Goal: Check status: Check status

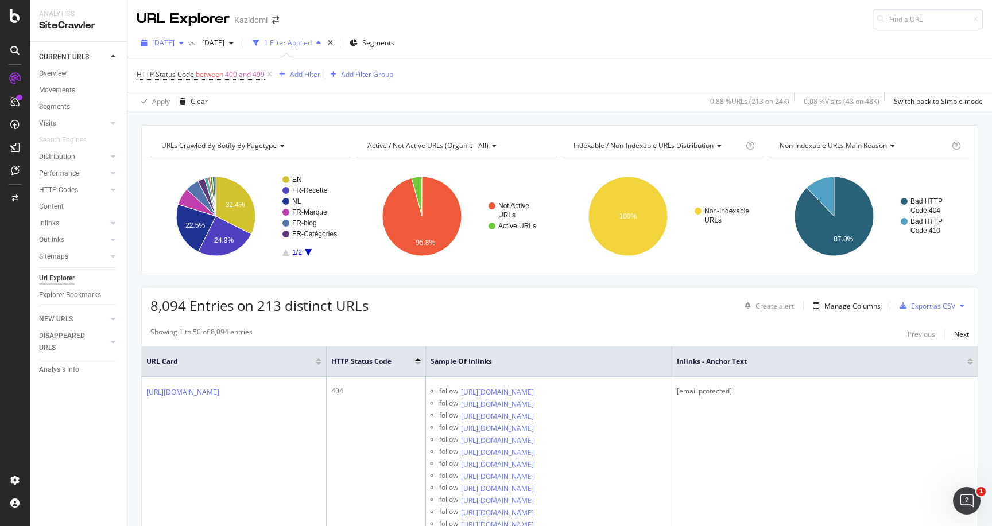
click at [174, 39] on span "[DATE]" at bounding box center [163, 43] width 22 height 10
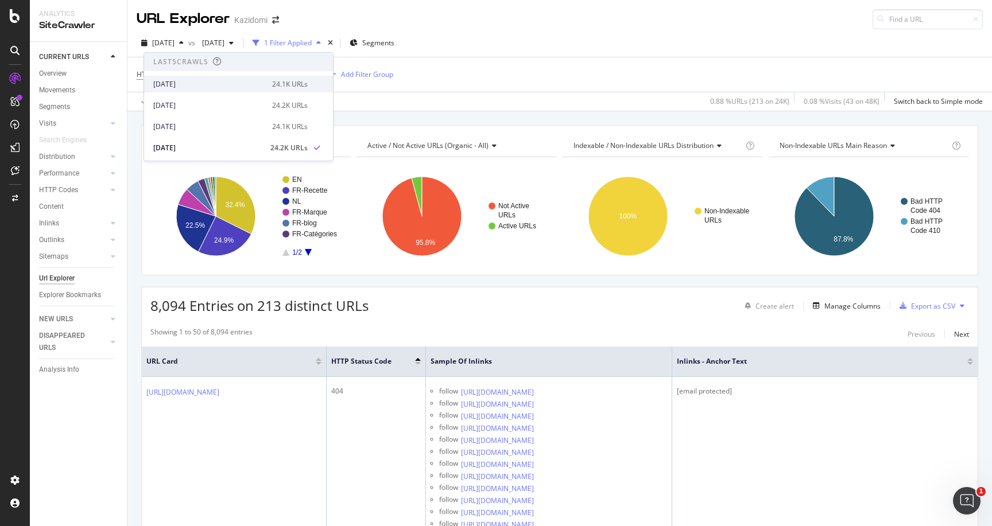
click at [195, 86] on div "[DATE]" at bounding box center [209, 84] width 112 height 10
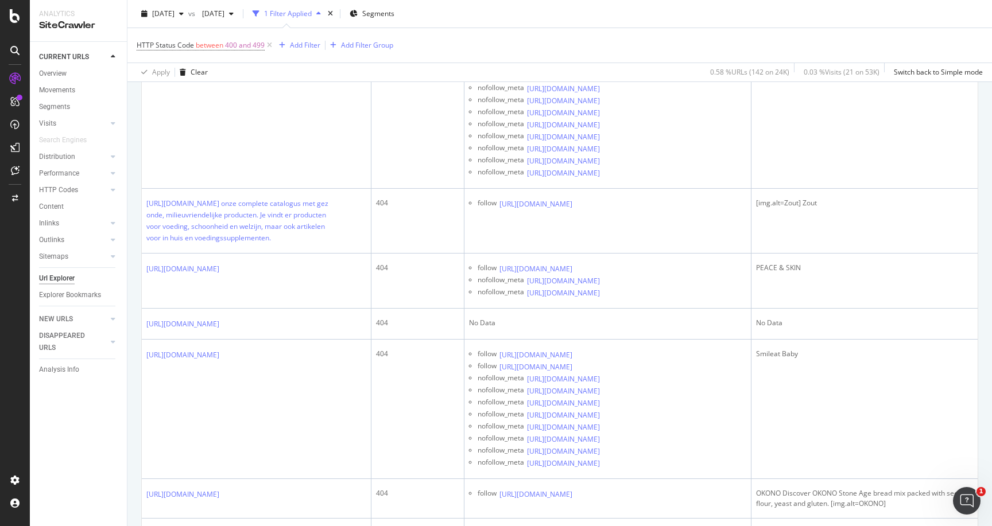
scroll to position [1063, 0]
